Goal: Entertainment & Leisure: Consume media (video, audio)

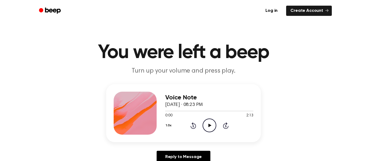
click at [207, 129] on icon "Play Audio" at bounding box center [209, 125] width 14 height 14
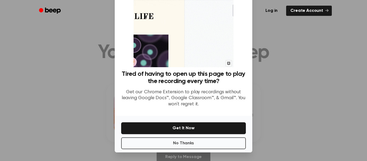
scroll to position [31, 0]
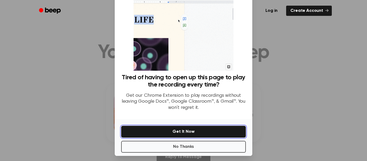
click at [234, 127] on button "Get It Now" at bounding box center [183, 132] width 125 height 12
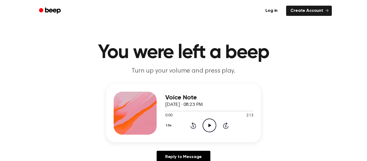
click at [205, 121] on icon "Play Audio" at bounding box center [209, 125] width 14 height 14
click at [210, 125] on icon at bounding box center [209, 124] width 2 height 3
click at [210, 125] on icon at bounding box center [209, 124] width 3 height 3
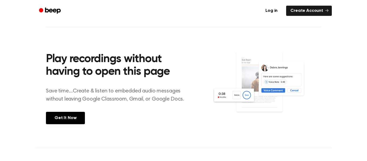
scroll to position [0, 0]
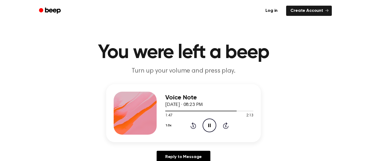
click at [101, 55] on h1 "You were left a beep" at bounding box center [183, 52] width 275 height 19
click at [164, 60] on h1 "You were left a beep" at bounding box center [183, 52] width 275 height 19
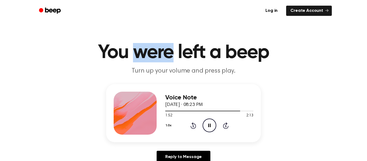
click at [336, 65] on header "You were left a beep Turn up your volume and press play." at bounding box center [183, 59] width 354 height 32
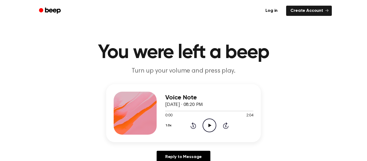
click at [206, 126] on icon "Play Audio" at bounding box center [209, 125] width 14 height 14
click at [203, 104] on span "September 30, 2024 · 08:20 PM" at bounding box center [184, 104] width 38 height 5
click at [226, 130] on div "1.0x Rewind 5 seconds Pause Audio Skip 5 seconds" at bounding box center [209, 125] width 88 height 14
click at [223, 123] on icon "Skip 5 seconds" at bounding box center [226, 125] width 6 height 7
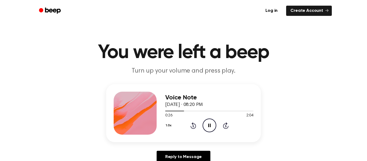
click at [221, 123] on div "1.0x Rewind 5 seconds Pause Audio Skip 5 seconds" at bounding box center [209, 125] width 88 height 14
click at [224, 125] on icon "Skip 5 seconds" at bounding box center [226, 125] width 6 height 7
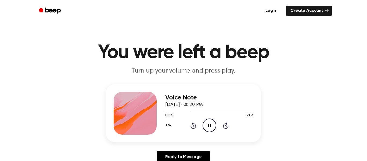
click at [224, 125] on icon "Skip 5 seconds" at bounding box center [226, 125] width 6 height 7
click at [223, 124] on icon "Skip 5 seconds" at bounding box center [226, 125] width 6 height 7
click at [223, 123] on icon "Skip 5 seconds" at bounding box center [226, 125] width 6 height 7
click at [221, 123] on div "1.0x Rewind 5 seconds Pause Audio Skip 5 seconds" at bounding box center [209, 125] width 88 height 14
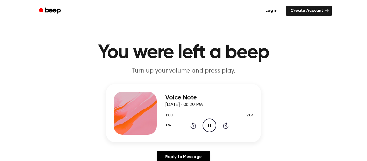
click at [225, 128] on icon at bounding box center [226, 125] width 6 height 6
click at [224, 126] on icon "Skip 5 seconds" at bounding box center [226, 125] width 6 height 7
click at [223, 125] on icon at bounding box center [226, 125] width 6 height 6
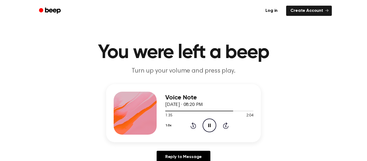
click at [223, 126] on icon at bounding box center [226, 125] width 6 height 6
click at [224, 127] on icon at bounding box center [226, 125] width 6 height 6
click at [223, 126] on icon "Skip 5 seconds" at bounding box center [226, 125] width 6 height 7
click at [223, 125] on icon at bounding box center [226, 125] width 6 height 6
click at [198, 127] on div "1.0x Rewind 5 seconds Play Audio Skip 5 seconds" at bounding box center [209, 125] width 88 height 14
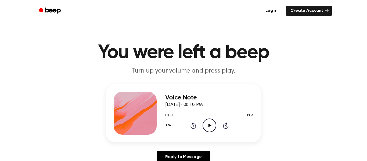
click at [205, 127] on icon "Play Audio" at bounding box center [209, 125] width 14 height 14
click at [225, 128] on icon at bounding box center [226, 125] width 6 height 6
click at [225, 129] on icon "Skip 5 seconds" at bounding box center [226, 125] width 6 height 7
click at [224, 127] on icon at bounding box center [226, 125] width 6 height 6
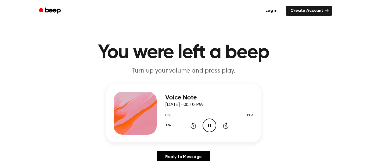
click at [224, 128] on icon at bounding box center [226, 125] width 6 height 6
click at [225, 129] on div "1.0x Rewind 5 seconds Pause Audio Skip 5 seconds" at bounding box center [209, 125] width 88 height 14
click at [226, 124] on icon at bounding box center [226, 125] width 6 height 6
click at [226, 126] on icon "Skip 5 seconds" at bounding box center [226, 125] width 6 height 7
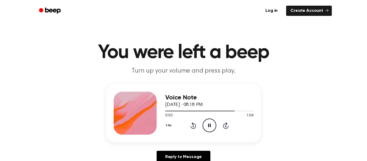
click at [228, 127] on div "1.0x Rewind 5 seconds Pause Audio Skip 5 seconds" at bounding box center [209, 125] width 88 height 14
click at [228, 127] on icon "Skip 5 seconds" at bounding box center [226, 125] width 6 height 7
click at [224, 127] on icon at bounding box center [226, 125] width 6 height 6
